Goal: Task Accomplishment & Management: Manage account settings

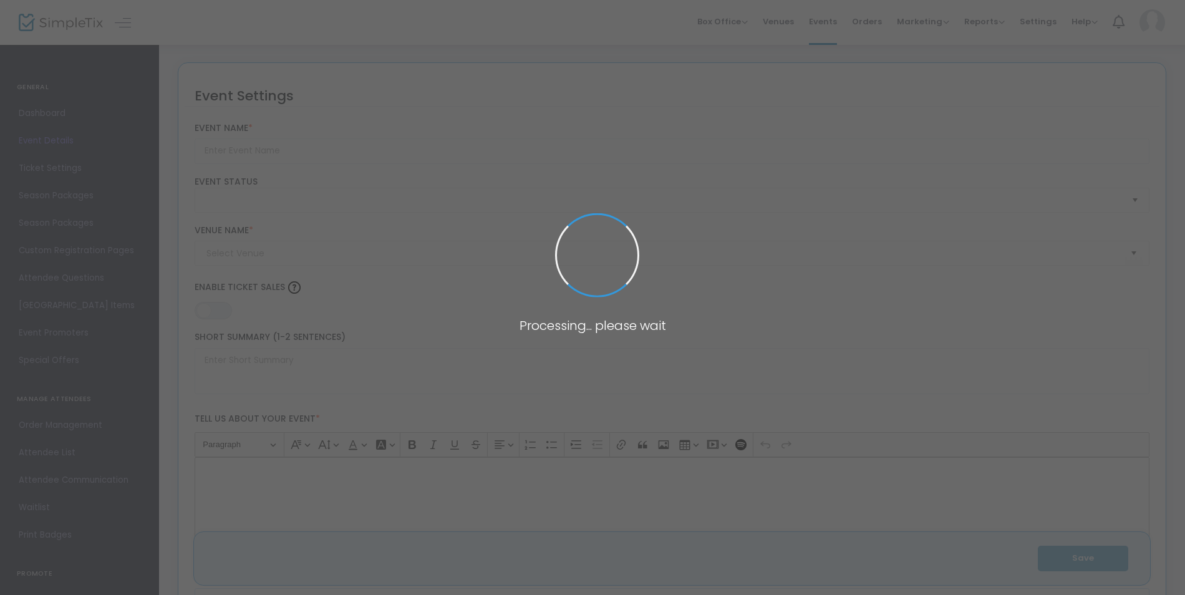
type input "Paramount 80s End of Summer Concert"
type textarea "Celebrate the end of summer with our favorite band PARAMOUNT! Join us for a gre…"
type input "Buy Tickets"
type input "[GEOGRAPHIC_DATA]"
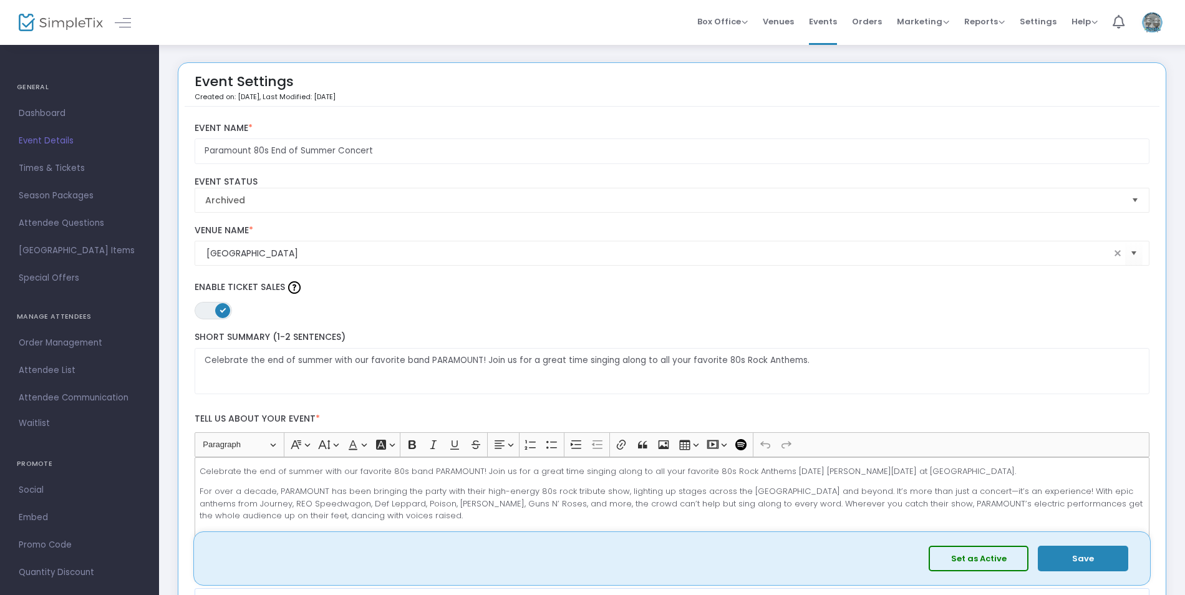
click at [75, 25] on img at bounding box center [61, 23] width 84 height 18
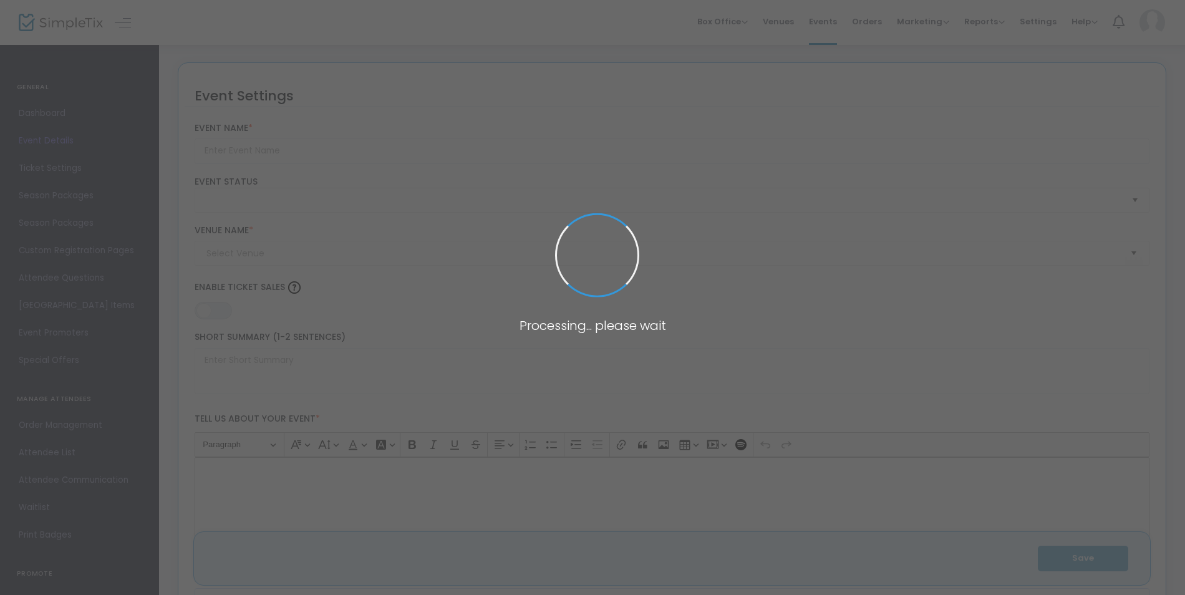
type input "Paramount 80s End of Summer Concert"
type textarea "Celebrate the end of summer with our favorite band PARAMOUNT! Join us for a gre…"
type input "Buy Tickets"
type input "[GEOGRAPHIC_DATA]"
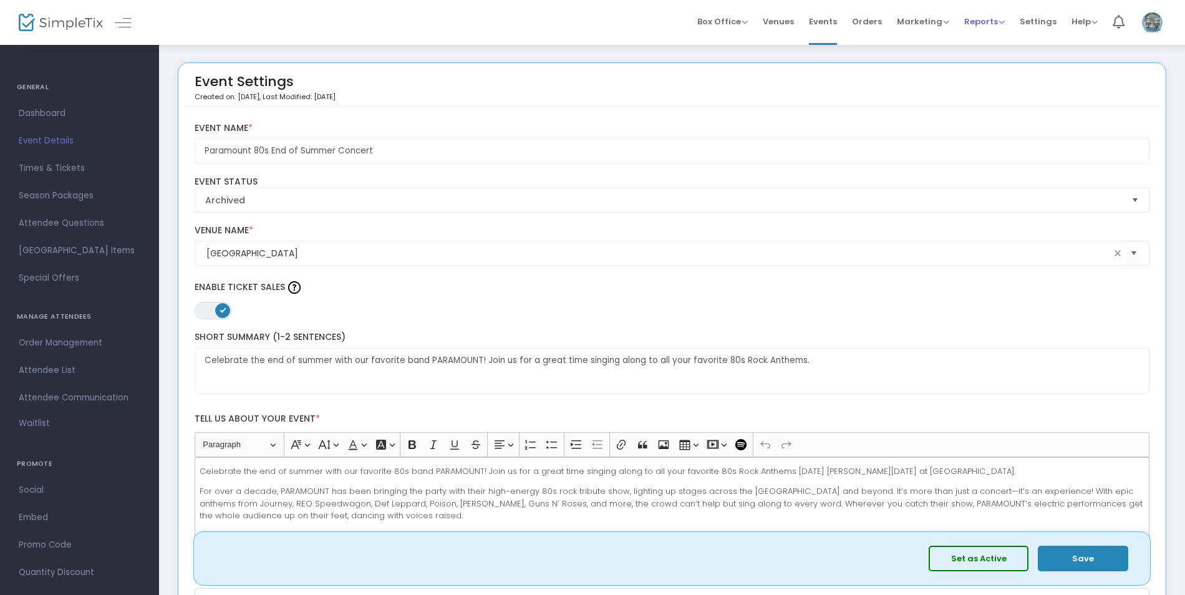
click at [979, 27] on span "Reports" at bounding box center [984, 22] width 41 height 12
click at [995, 64] on li "Sales Reports" at bounding box center [1004, 66] width 81 height 24
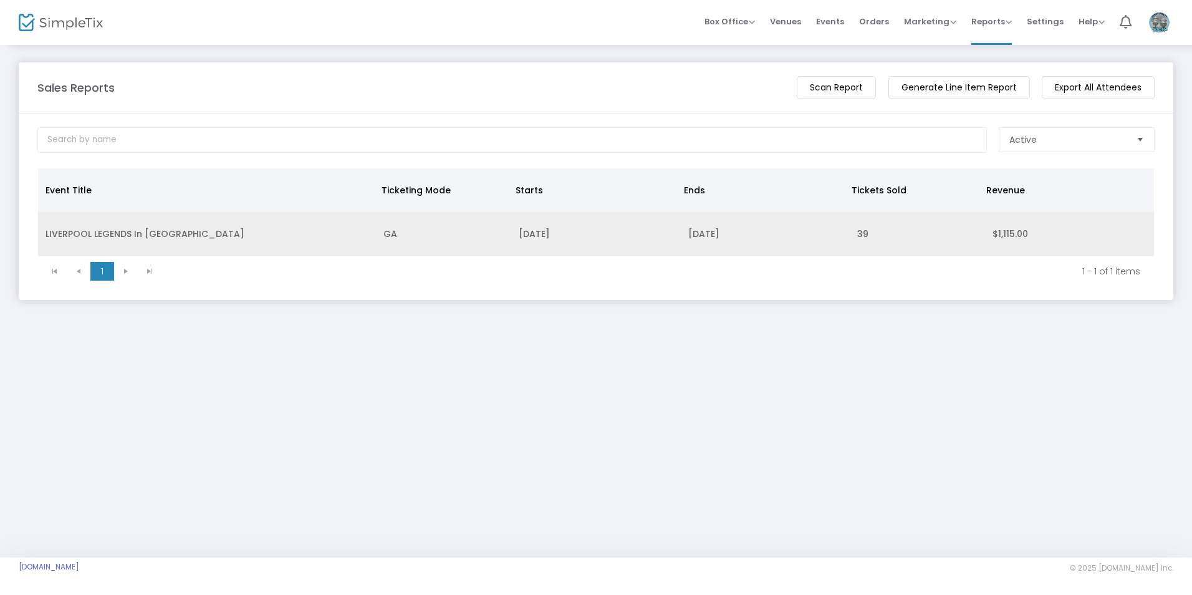
click at [77, 241] on td "LIVERPOOL LEGENDS In [GEOGRAPHIC_DATA]" at bounding box center [207, 234] width 338 height 44
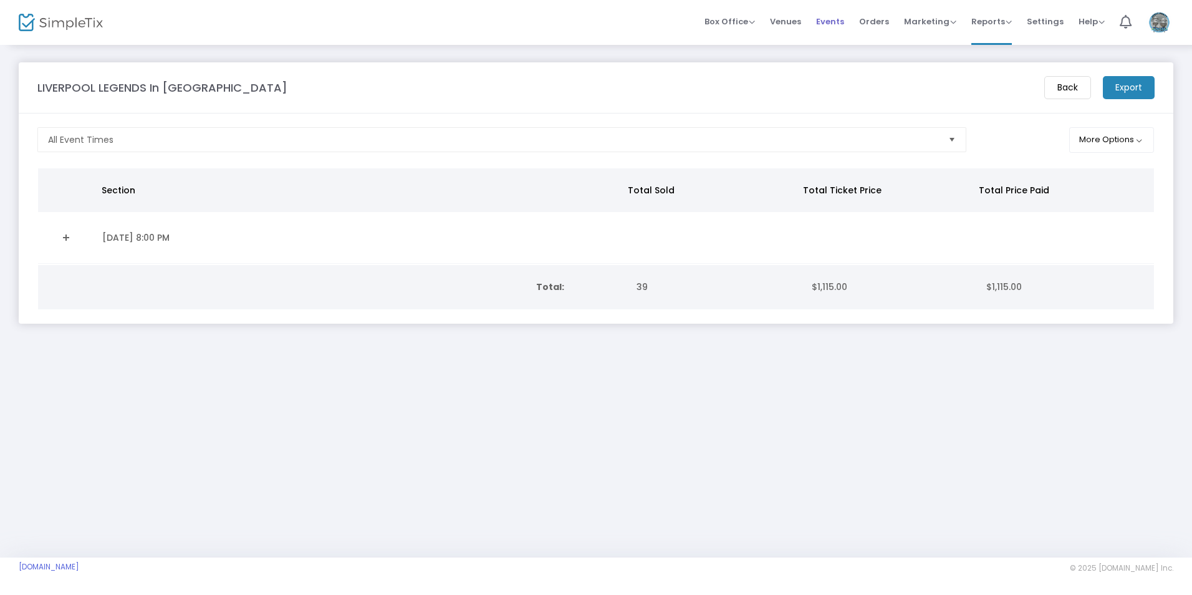
click at [844, 17] on span "Events" at bounding box center [830, 22] width 28 height 32
